Goal: Task Accomplishment & Management: Complete application form

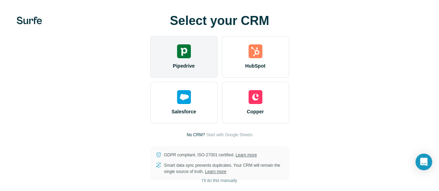
click at [177, 58] on img at bounding box center [184, 51] width 14 height 14
